Goal: Check status: Check status

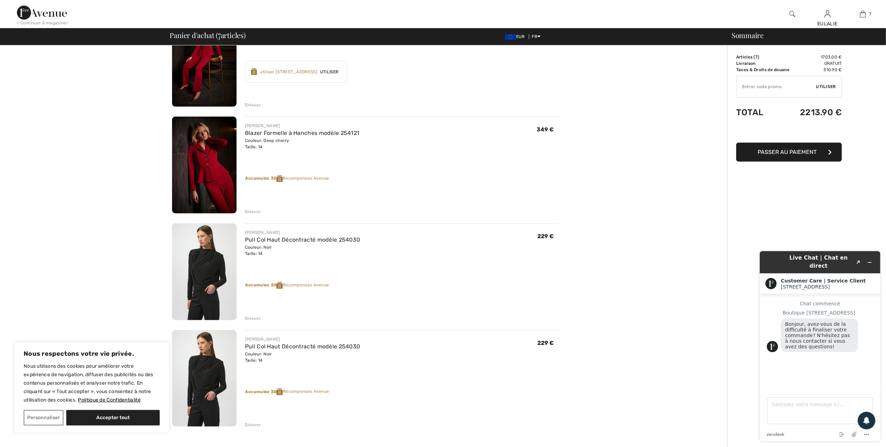
scroll to position [517, 0]
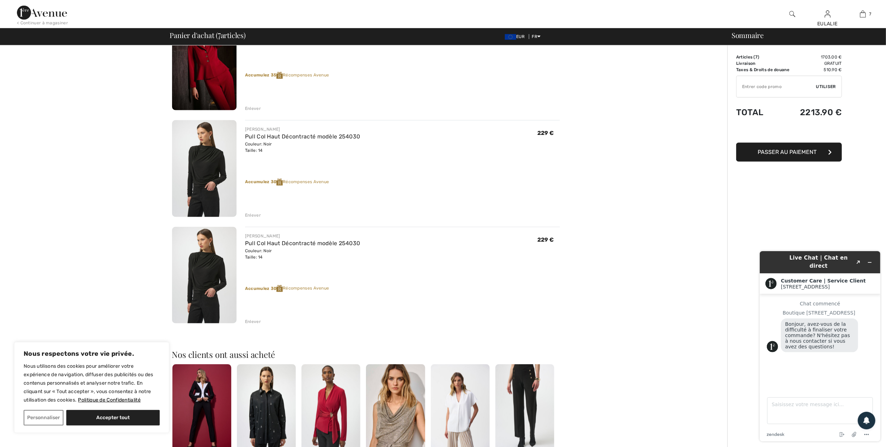
click at [254, 322] on div "Enlever" at bounding box center [253, 322] width 16 height 6
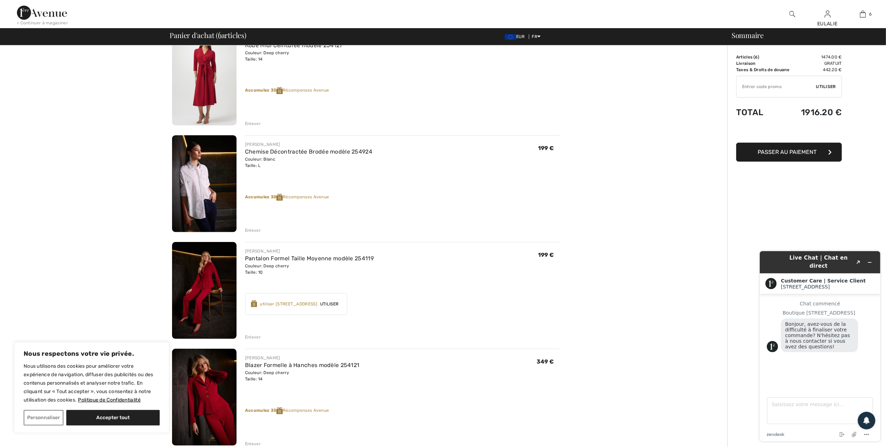
scroll to position [188, 0]
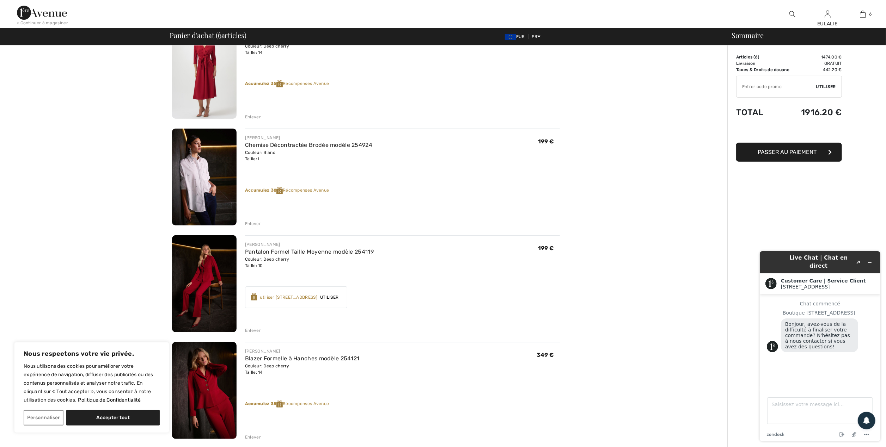
click at [205, 374] on img at bounding box center [204, 390] width 64 height 97
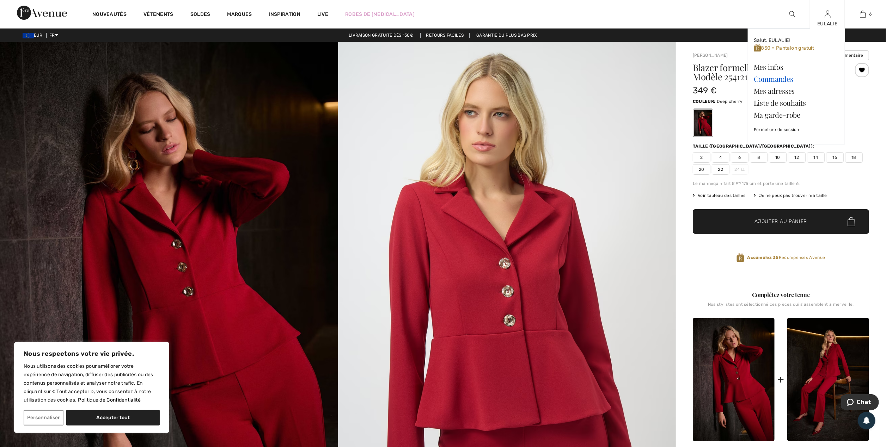
click at [767, 79] on link "Commandes" at bounding box center [795, 79] width 85 height 12
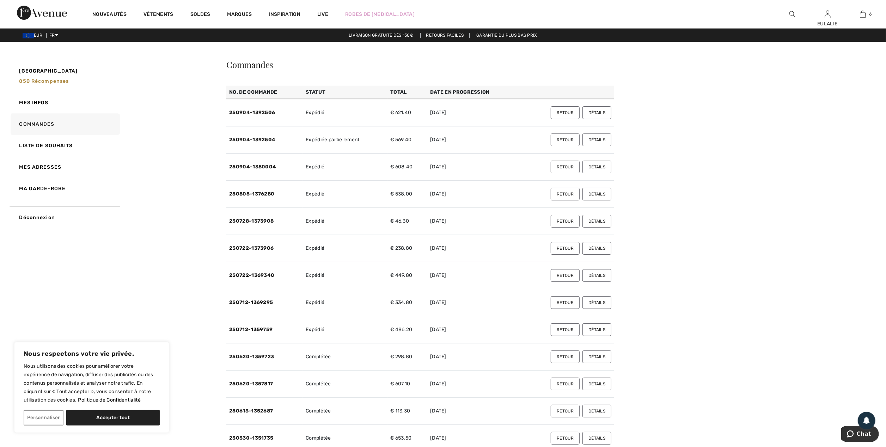
click at [602, 167] on button "Détails" at bounding box center [596, 167] width 29 height 13
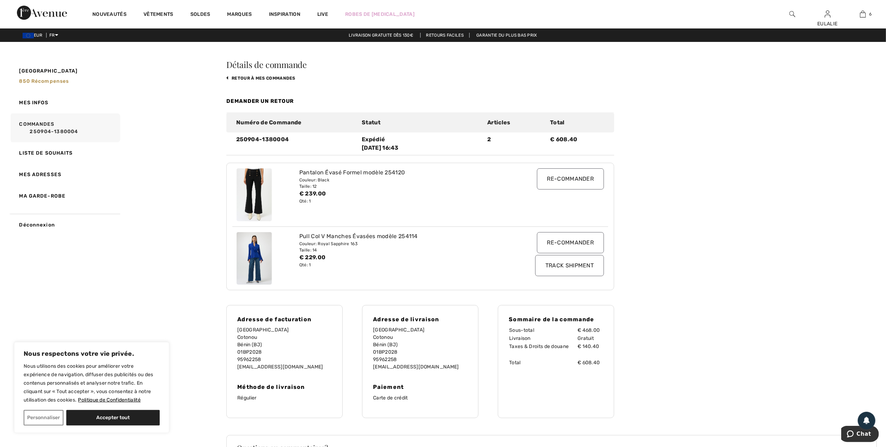
click at [564, 265] on input "Track Shipment" at bounding box center [569, 265] width 69 height 21
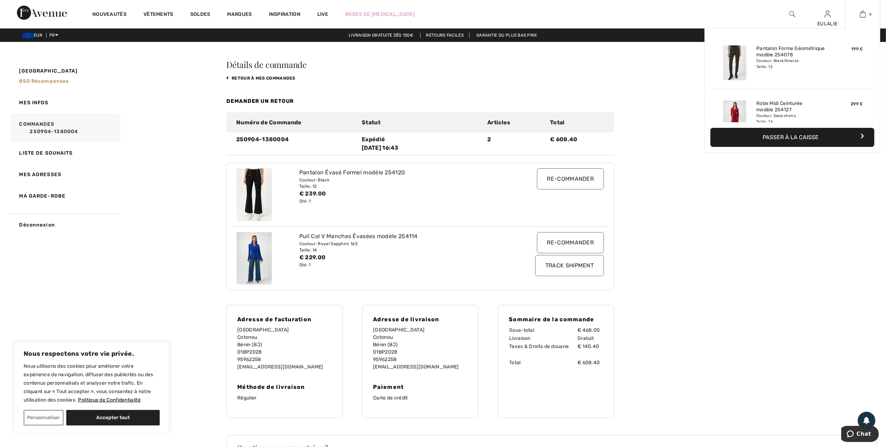
click at [864, 16] on img at bounding box center [862, 14] width 6 height 8
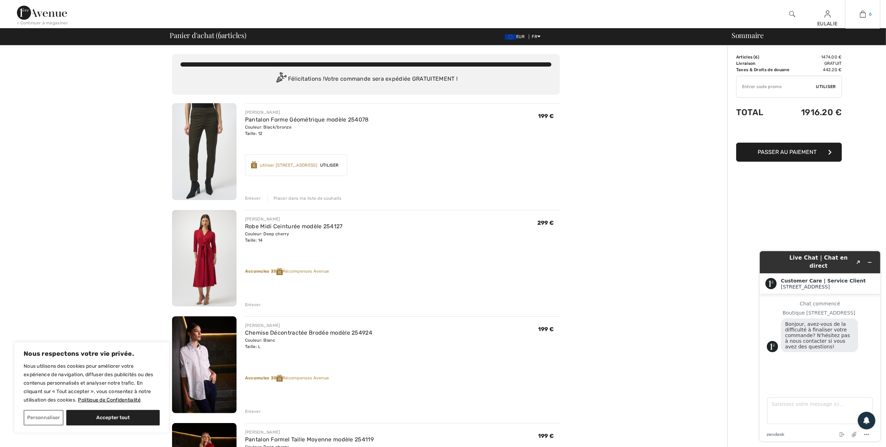
click at [866, 17] on link "6" at bounding box center [862, 14] width 35 height 8
click at [870, 17] on link "6" at bounding box center [862, 14] width 35 height 8
click at [866, 257] on button "Réduire le widget" at bounding box center [868, 262] width 11 height 10
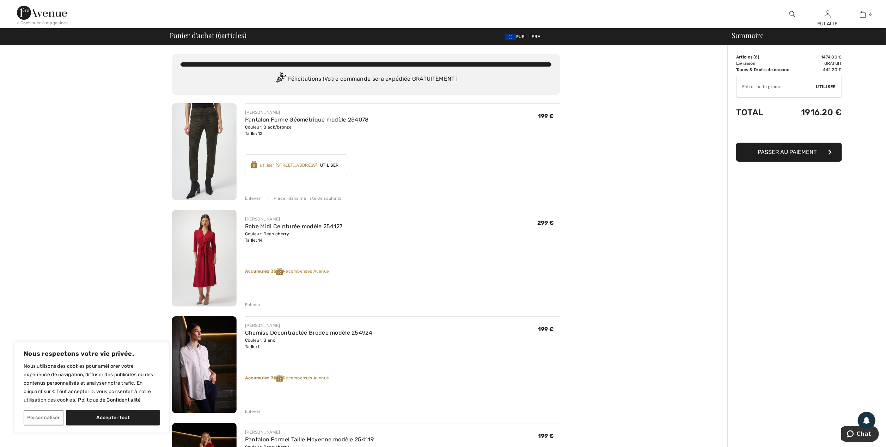
click at [24, 13] on img at bounding box center [42, 13] width 50 height 14
